Goal: Find specific page/section: Find specific page/section

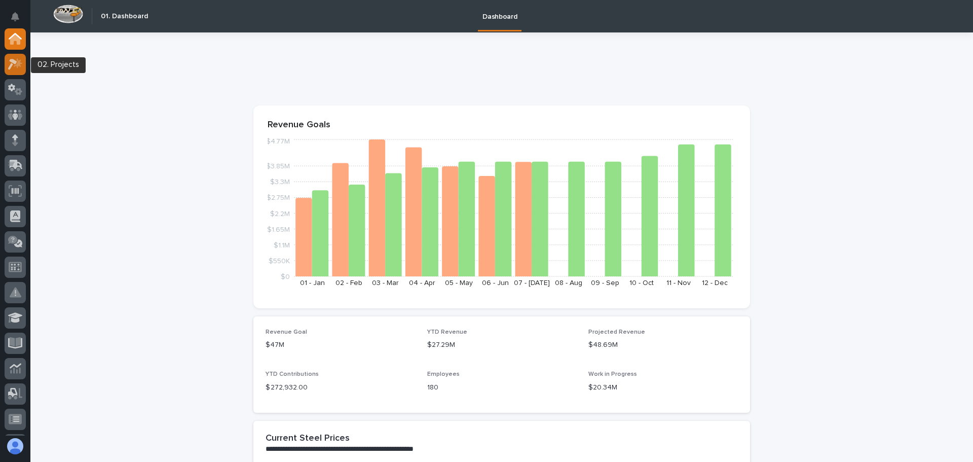
click at [18, 60] on icon at bounding box center [15, 64] width 15 height 12
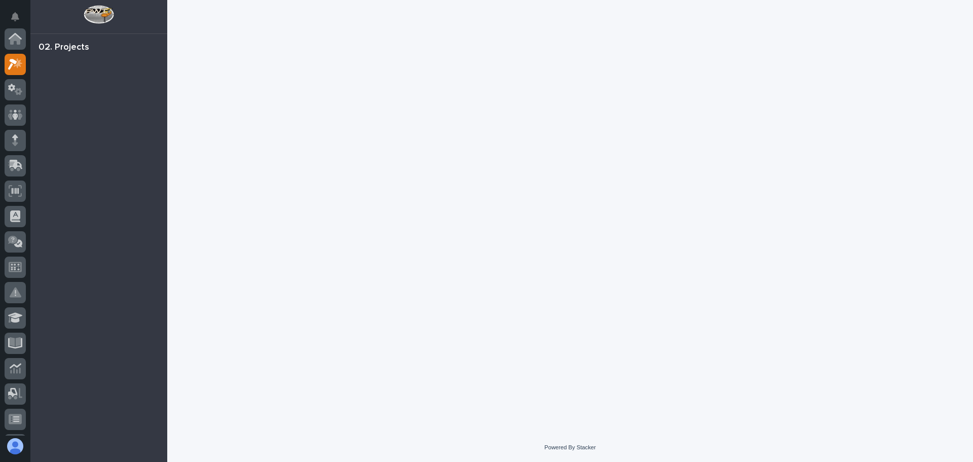
scroll to position [25, 0]
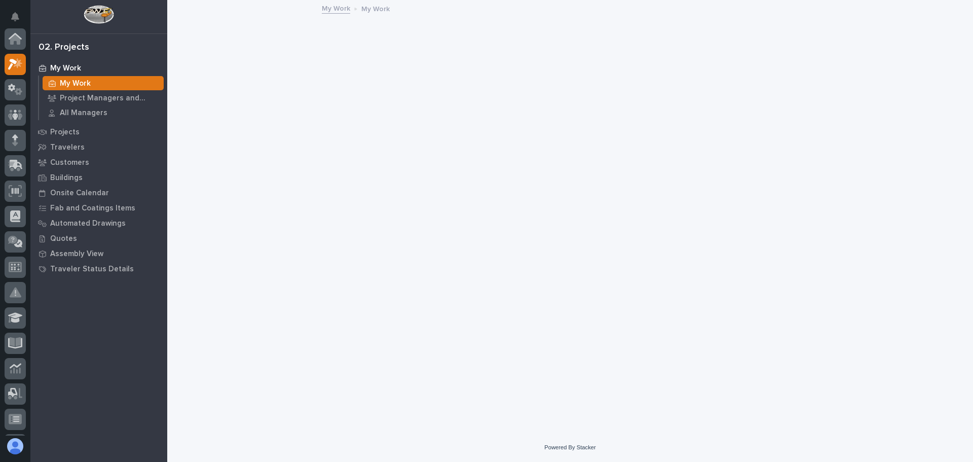
scroll to position [25, 0]
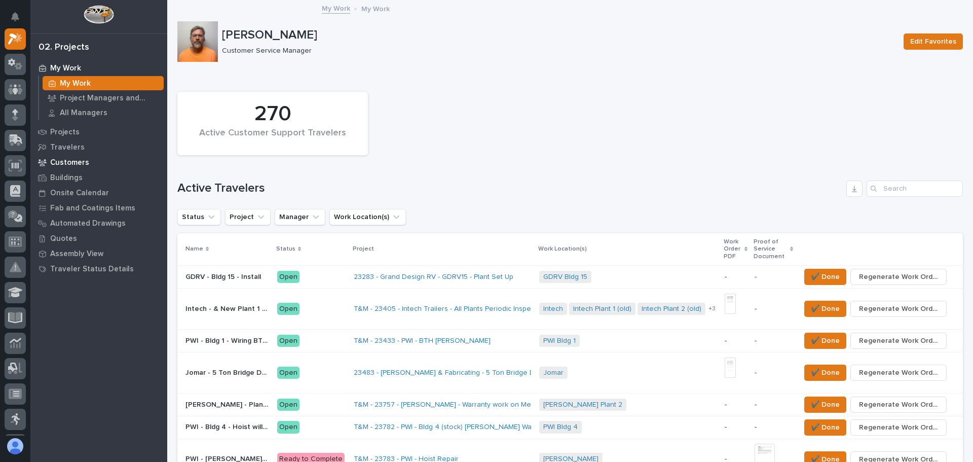
click at [83, 160] on p "Customers" at bounding box center [69, 162] width 39 height 9
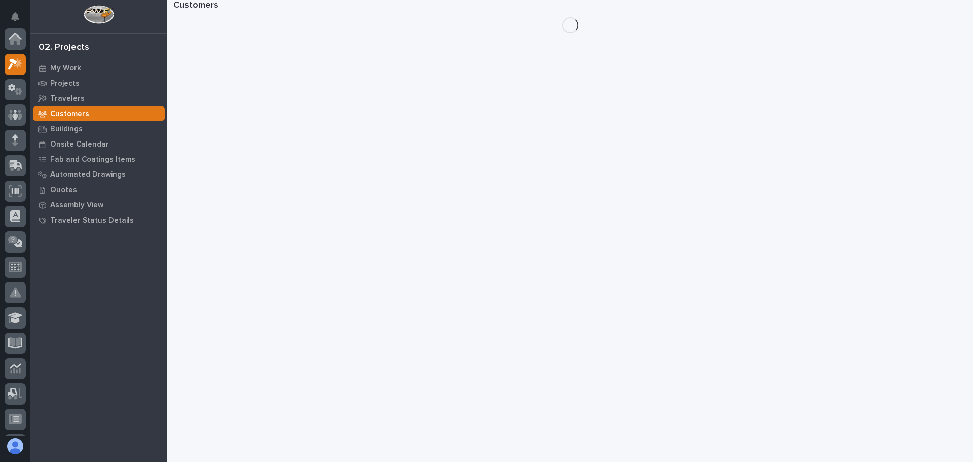
scroll to position [25, 0]
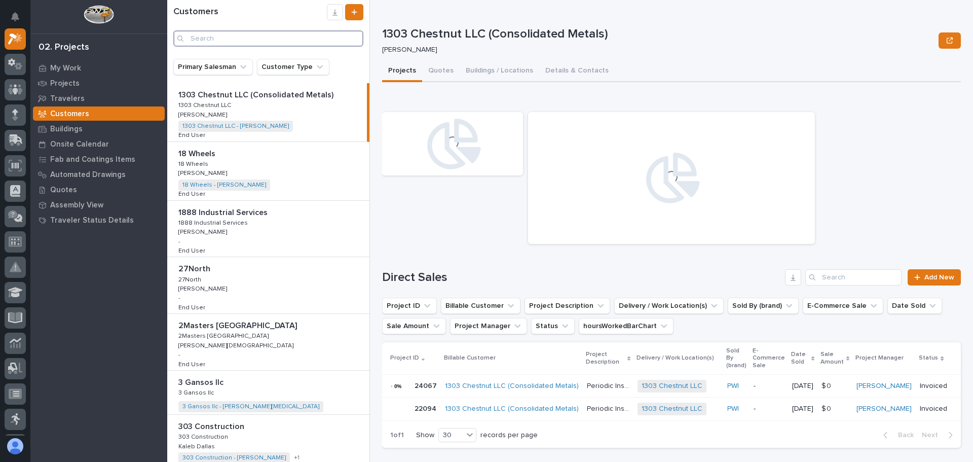
click at [234, 37] on input "Search" at bounding box center [268, 38] width 190 height 16
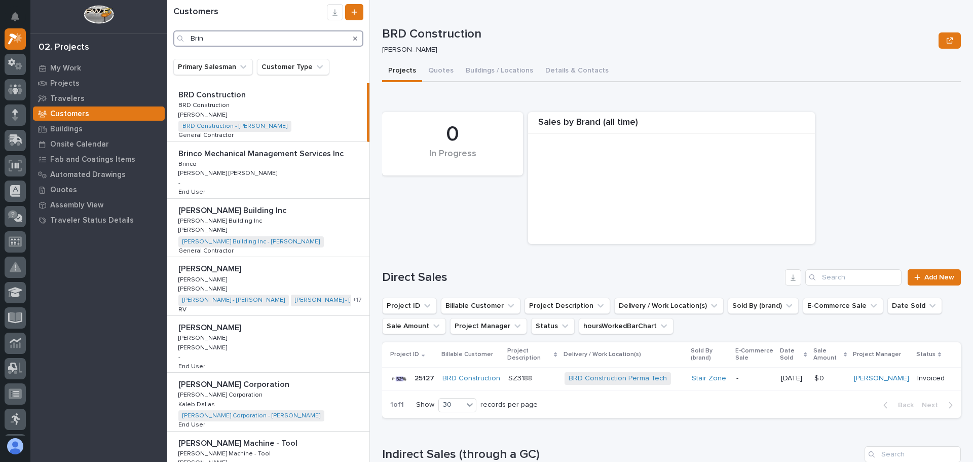
type input "Brin"
click at [190, 271] on p "Brinkley RV" at bounding box center [210, 268] width 65 height 12
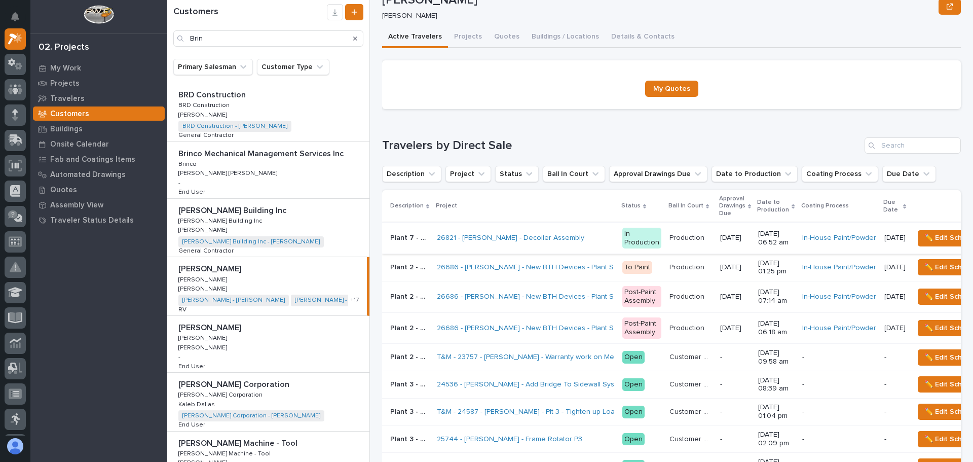
scroll to position [51, 0]
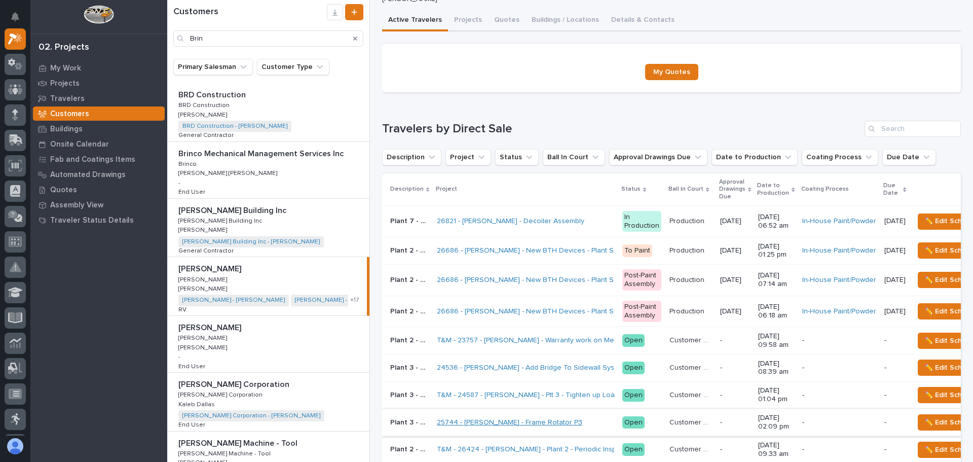
click at [533, 418] on link "25744 - Brinkley RV - Frame Rotator P3" at bounding box center [510, 422] width 146 height 9
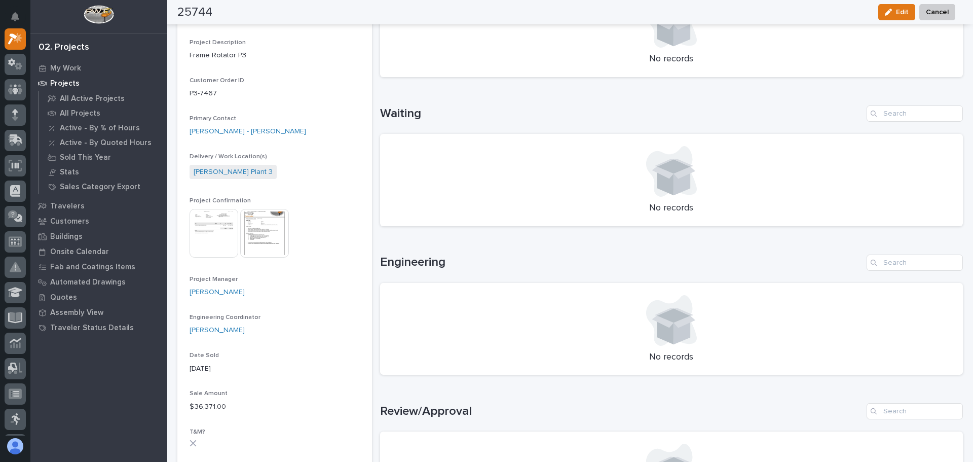
scroll to position [253, 0]
click at [265, 231] on img at bounding box center [264, 234] width 49 height 49
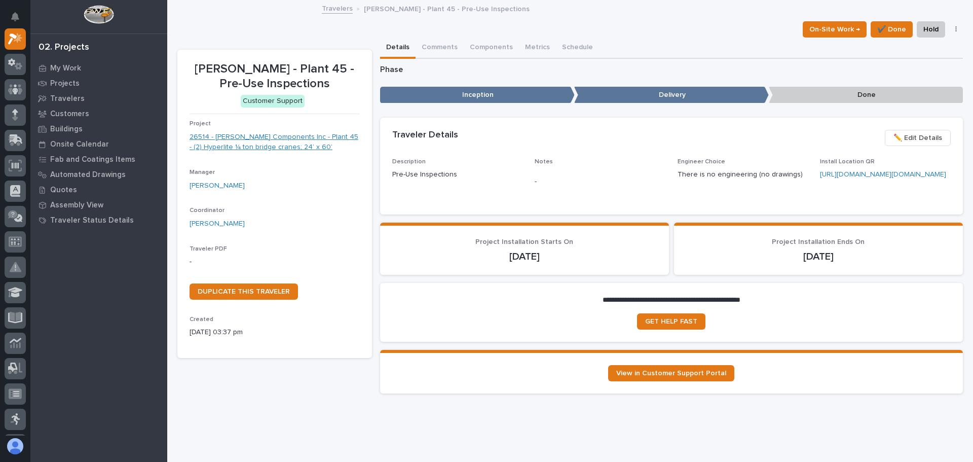
click at [249, 138] on link "26514 - [PERSON_NAME] Components Inc - Plant 45 - (2) Hyperlite ¼ ton bridge cr…" at bounding box center [275, 142] width 170 height 21
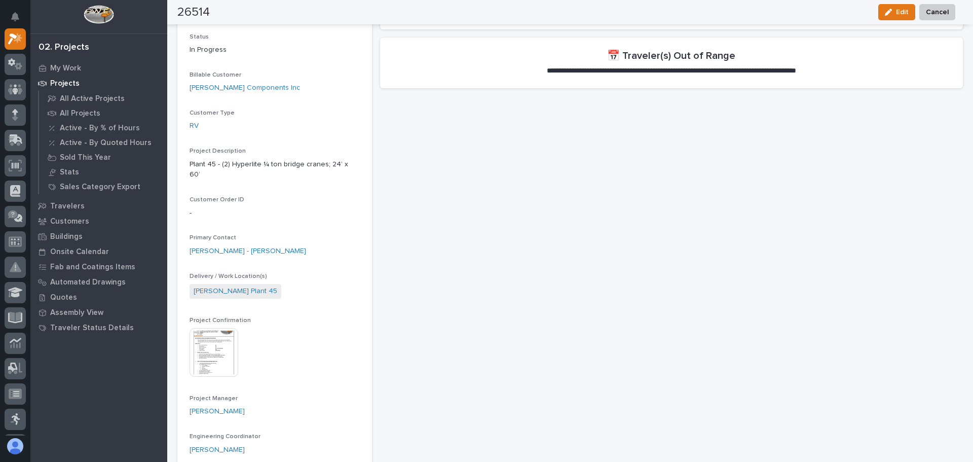
scroll to position [203, 0]
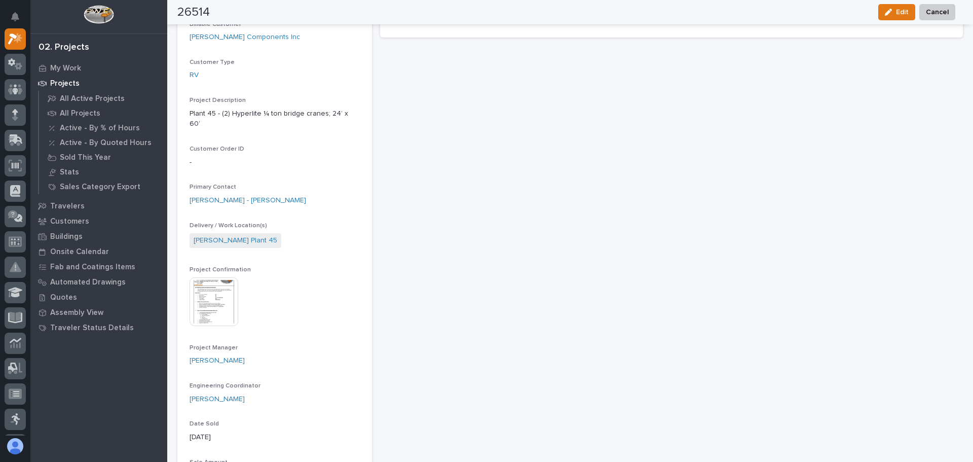
click at [215, 287] on img at bounding box center [214, 301] width 49 height 49
